Goal: Task Accomplishment & Management: Manage account settings

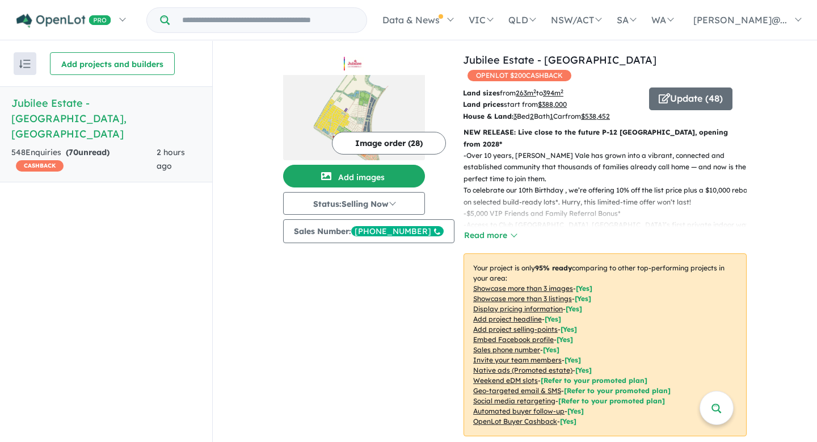
scroll to position [390, 0]
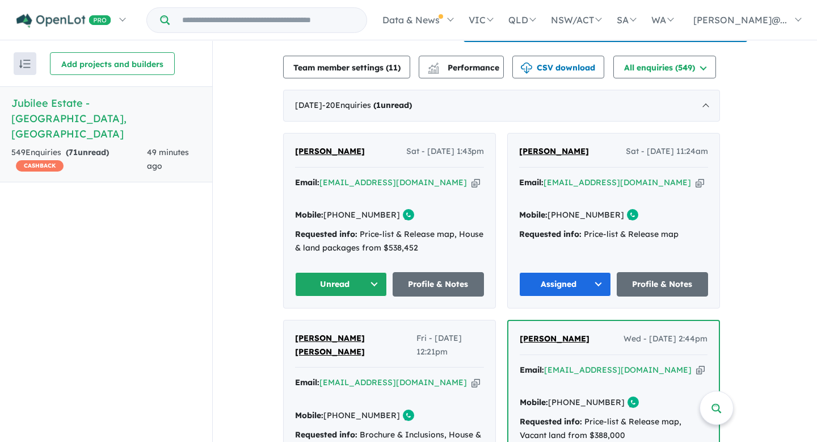
scroll to position [426, 0]
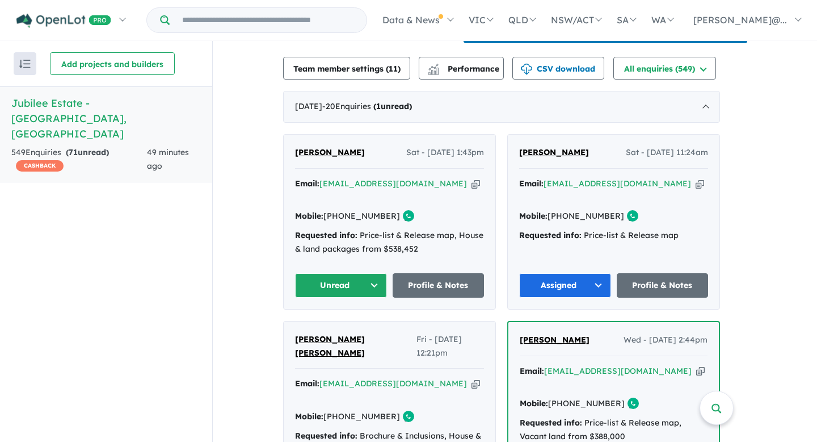
drag, startPoint x: 346, startPoint y: 199, endPoint x: 390, endPoint y: 200, distance: 44.3
click at [390, 211] on link "[PHONE_NUMBER]" at bounding box center [362, 216] width 77 height 10
copy link "431 507 176"
click at [472, 178] on icon "button" at bounding box center [476, 184] width 9 height 12
copy link "431 507 176"
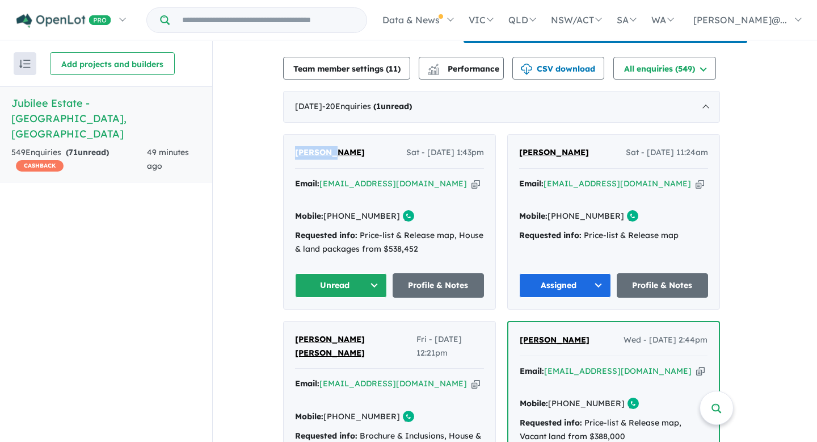
drag, startPoint x: 297, startPoint y: 146, endPoint x: 348, endPoint y: 154, distance: 51.1
click at [348, 154] on div "Muhammad Karim Sat - 16/08/2025, 1:43pm Email: rashed78bn@yahoo.com Copied! Mob…" at bounding box center [390, 222] width 212 height 174
copy span "Muhammad"
drag, startPoint x: 376, startPoint y: 151, endPoint x: 353, endPoint y: 151, distance: 23.3
click at [353, 151] on div "Muhammad Karim Sat - 16/08/2025, 1:43pm" at bounding box center [389, 157] width 189 height 23
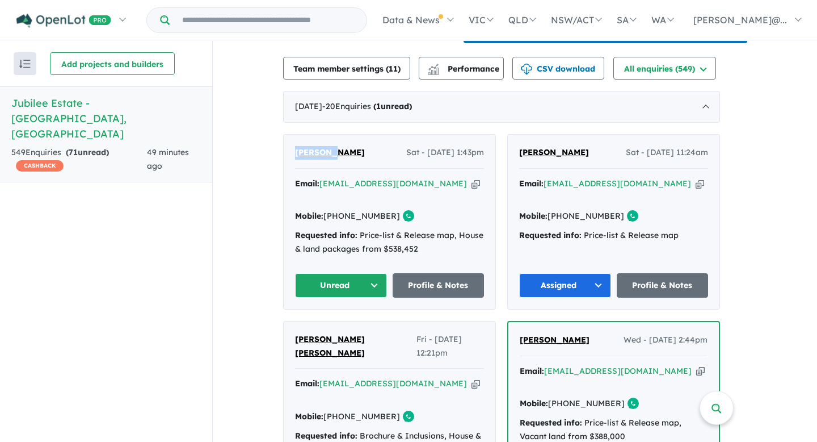
copy span "arim"
click at [377, 148] on div "Muhammad Karim Sat - 16/08/2025, 1:43pm" at bounding box center [389, 157] width 189 height 23
drag, startPoint x: 377, startPoint y: 148, endPoint x: 355, endPoint y: 148, distance: 22.7
click at [355, 148] on div "Muhammad Karim Sat - 16/08/2025, 1:43pm" at bounding box center [389, 157] width 189 height 23
click at [421, 273] on link "Profile & Notes" at bounding box center [439, 285] width 92 height 24
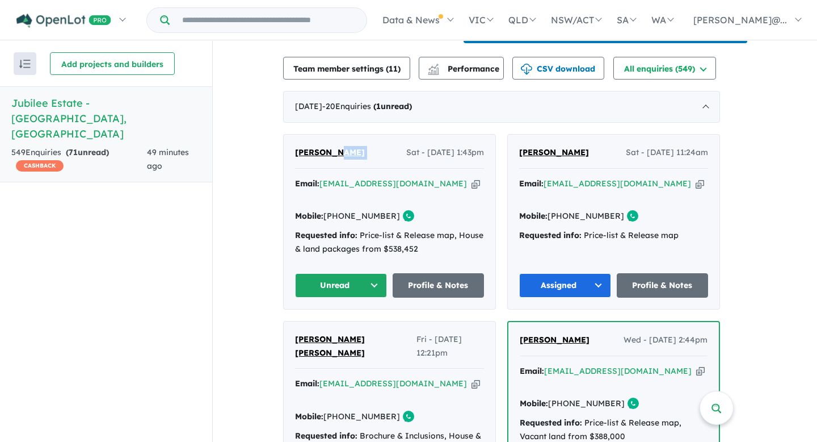
click at [377, 273] on button "Unread" at bounding box center [341, 285] width 92 height 24
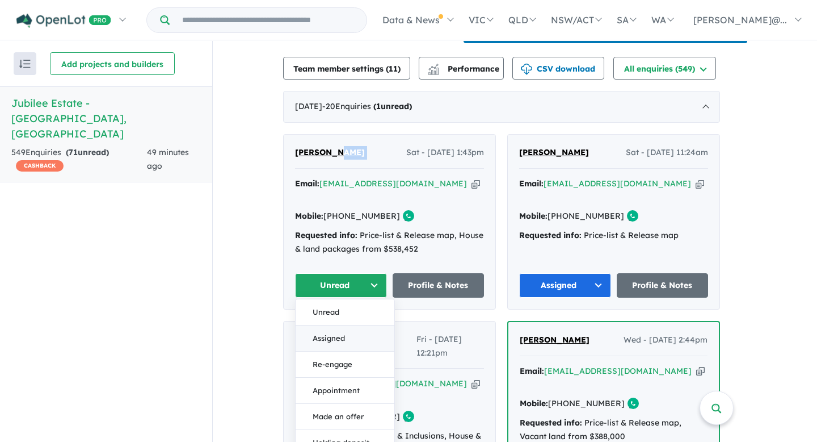
click at [368, 325] on button "Assigned" at bounding box center [345, 338] width 99 height 26
